Goal: Complete application form

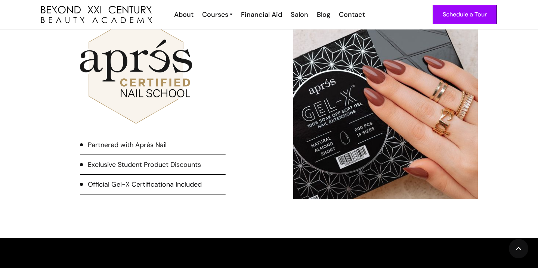
scroll to position [1705, 0]
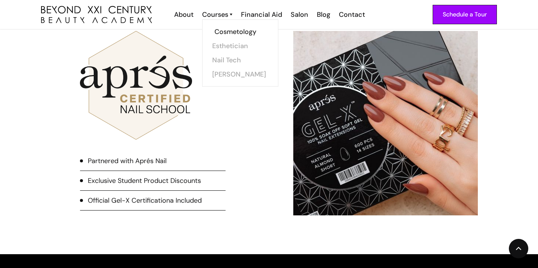
click at [224, 31] on link "Cosmetology" at bounding box center [243, 32] width 56 height 14
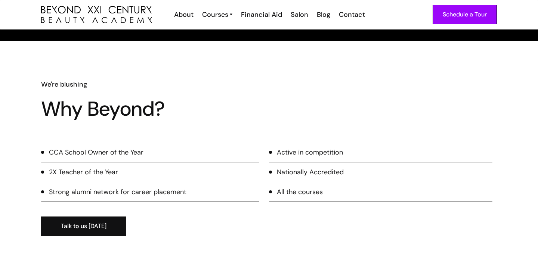
scroll to position [927, 0]
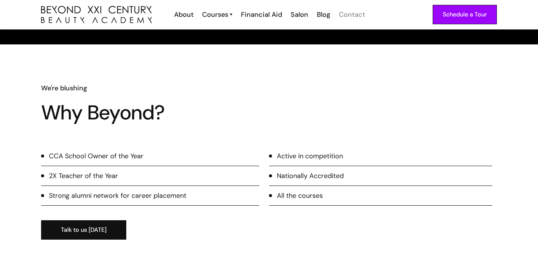
click at [349, 16] on div "Contact" at bounding box center [352, 15] width 26 height 10
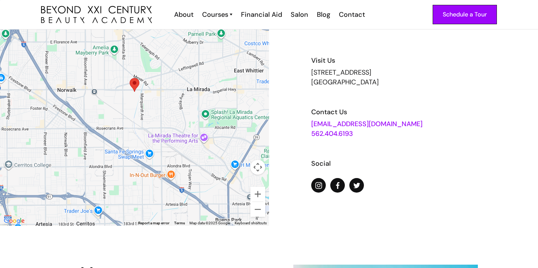
scroll to position [72, 0]
click at [257, 212] on button "Zoom out" at bounding box center [258, 209] width 15 height 15
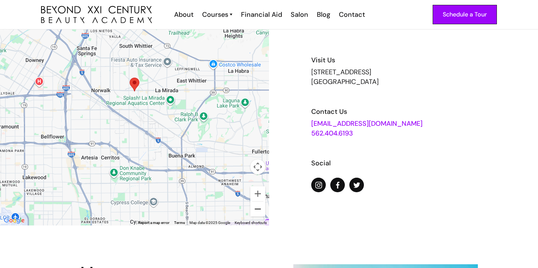
click at [257, 212] on button "Zoom out" at bounding box center [258, 209] width 15 height 15
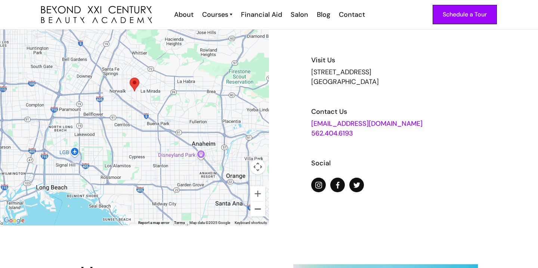
click at [257, 212] on button "Zoom out" at bounding box center [258, 209] width 15 height 15
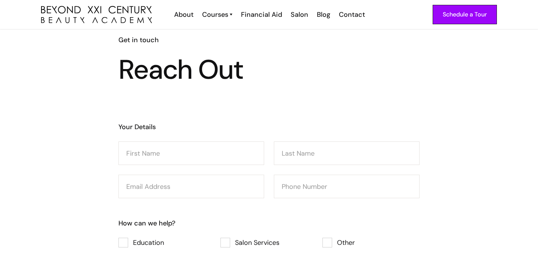
scroll to position [559, 0]
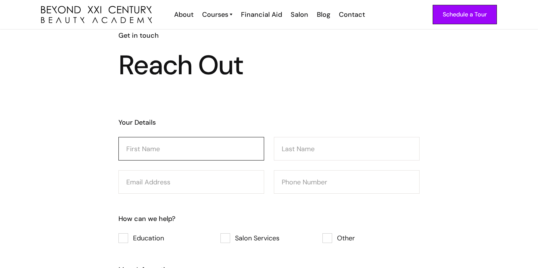
click at [204, 149] on input "Consultation Form" at bounding box center [192, 149] width 146 height 24
type input "Mia"
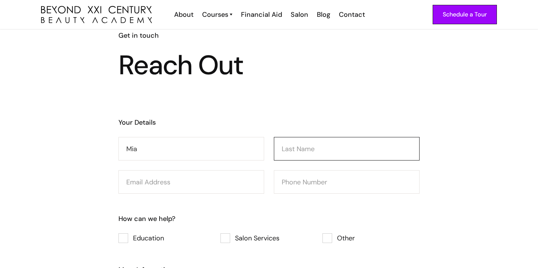
click at [318, 145] on input "Consultation Form" at bounding box center [347, 149] width 146 height 24
type input "Aguirre"
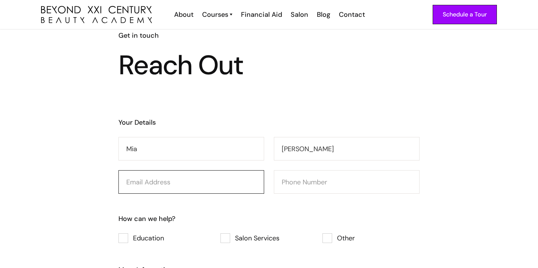
click at [186, 185] on input "Consultation Form" at bounding box center [192, 183] width 146 height 24
type input "aguirremia210@gmail.com"
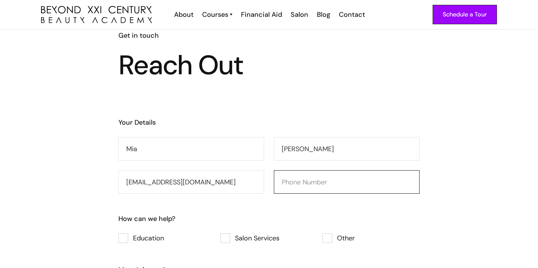
click at [298, 184] on input "Consultation Form" at bounding box center [347, 183] width 146 height 24
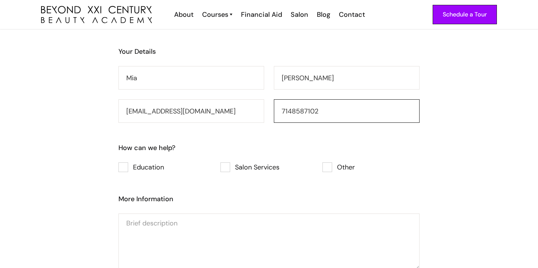
scroll to position [643, 0]
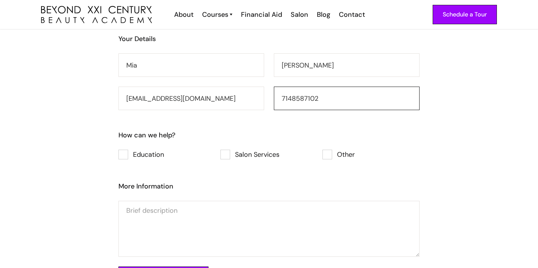
type input "7148587102"
click at [126, 151] on div "Consultation Form" at bounding box center [124, 155] width 10 height 10
click at [126, 153] on input "Education" at bounding box center [128, 155] width 5 height 5
checkbox input "true"
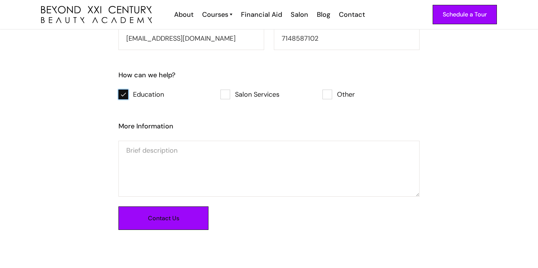
click at [151, 222] on input "Contact Us" at bounding box center [164, 219] width 90 height 24
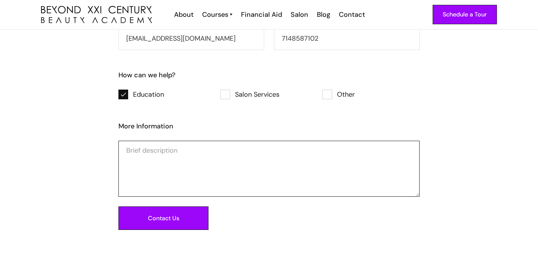
click at [171, 153] on textarea "Consultation Form" at bounding box center [269, 169] width 301 height 56
click at [255, 152] on textarea "Hello, I am wanting to sign up for the cosmotelogy course" at bounding box center [269, 169] width 301 height 56
click at [316, 152] on textarea "Hello, I am wanting to sign up for the cosmetology course" at bounding box center [269, 169] width 301 height 56
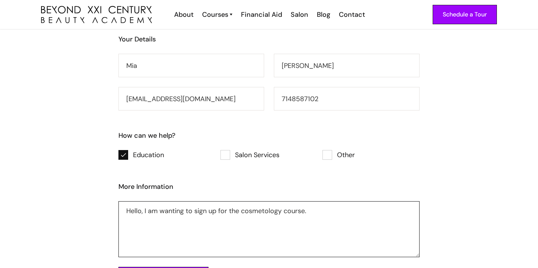
scroll to position [659, 0]
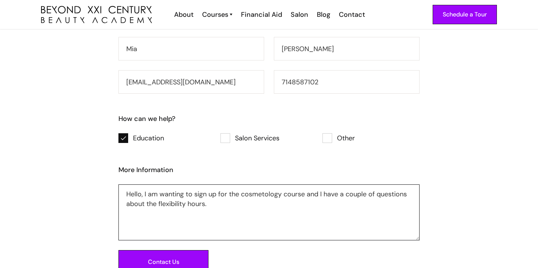
click at [142, 194] on textarea "Hello, I am wanting to sign up for the cosmetology course and I have a couple o…" at bounding box center [269, 213] width 301 height 56
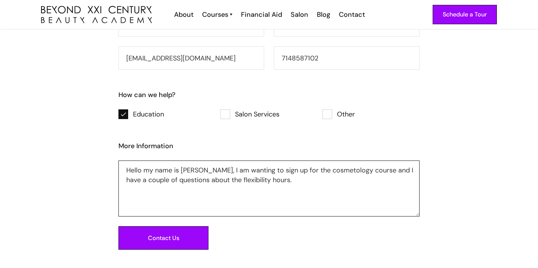
scroll to position [716, 0]
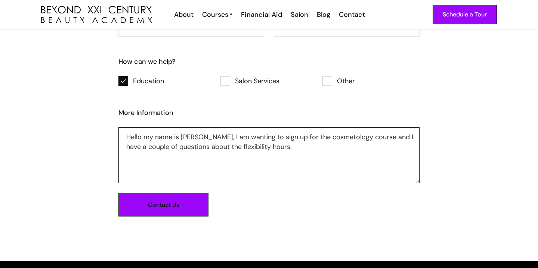
type textarea "Hello my name is Mia, I am wanting to sign up for the cosmetology course and I …"
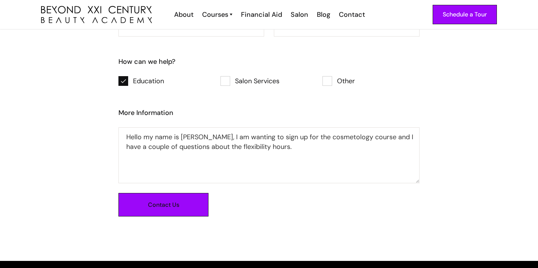
click at [176, 208] on input "Contact Us" at bounding box center [164, 205] width 90 height 24
type input "Please wait..."
